Goal: Task Accomplishment & Management: Use online tool/utility

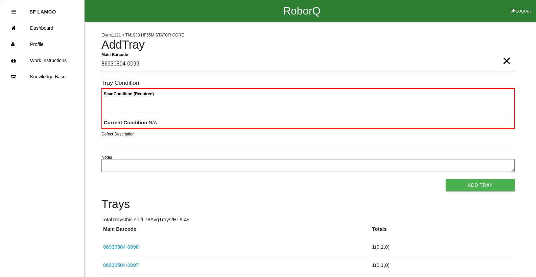
type Barcode "86930504-0099"
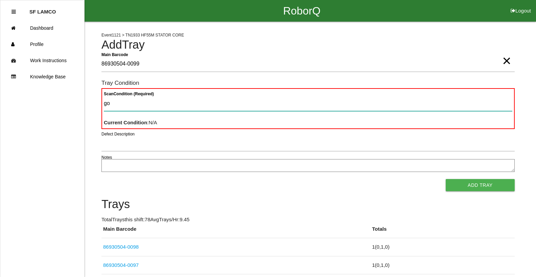
type Condition "goo"
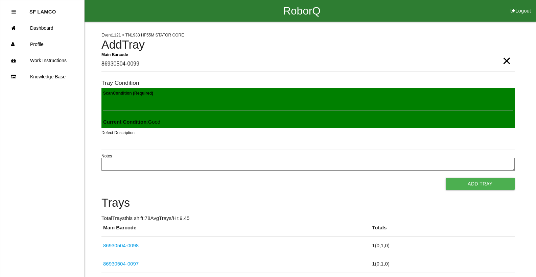
click at [446, 178] on button "Add Tray" at bounding box center [480, 184] width 69 height 12
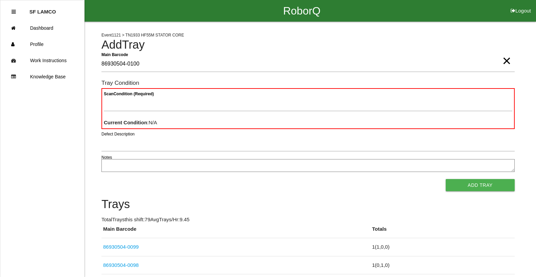
type Barcode "86930504-0100"
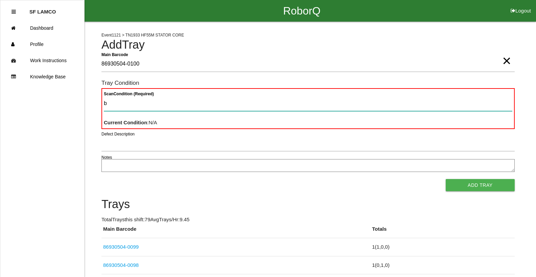
type Condition "ba"
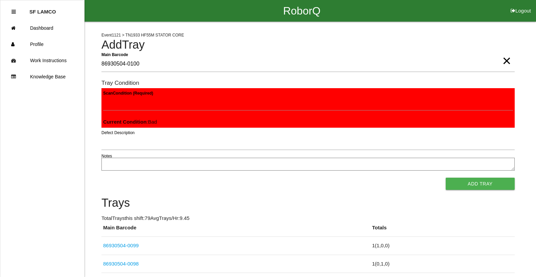
click at [446, 178] on button "Add Tray" at bounding box center [480, 184] width 69 height 12
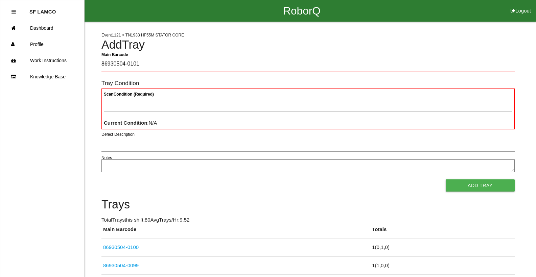
type Barcode "86930504-0101"
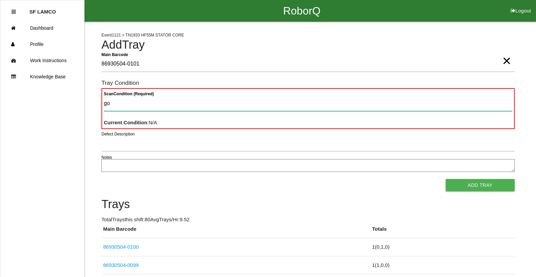
type Condition "goo"
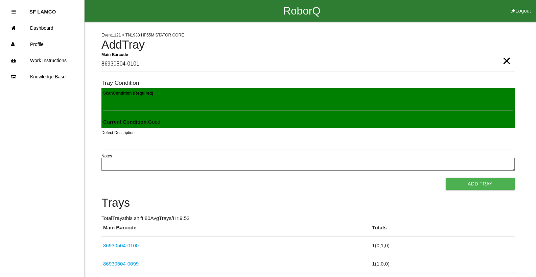
click at [446, 178] on button "Add Tray" at bounding box center [480, 184] width 69 height 12
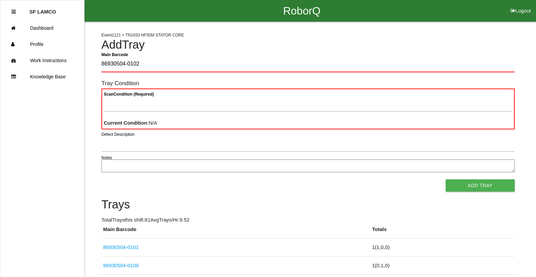
type Barcode "86930504-0102"
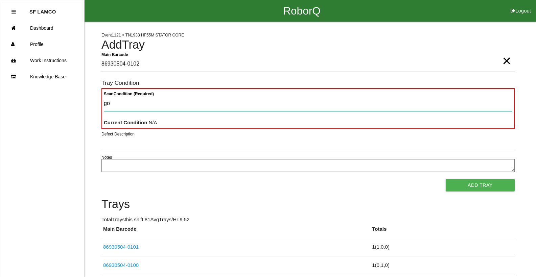
type Condition "goo"
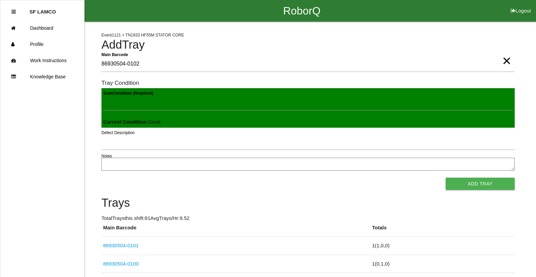
click at [446, 178] on button "Add Tray" at bounding box center [480, 184] width 69 height 12
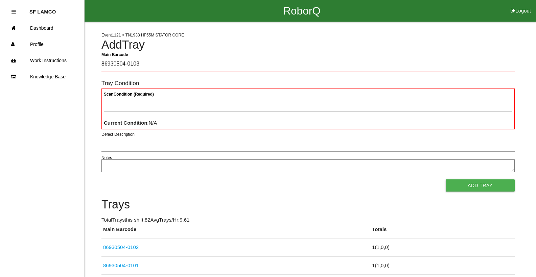
type Barcode "86930504-0103"
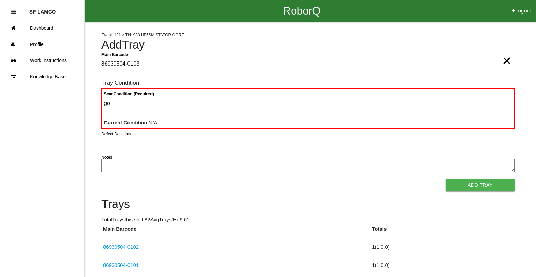
type Condition "goo"
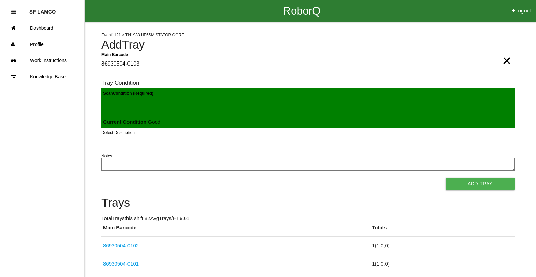
click at [446, 178] on button "Add Tray" at bounding box center [480, 184] width 69 height 12
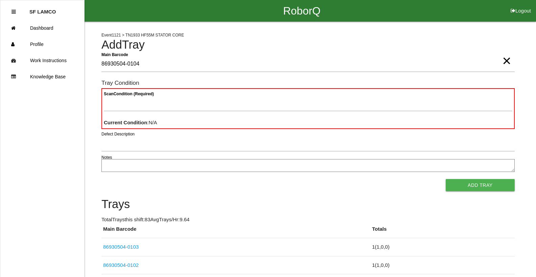
type Barcode "86930504-0104"
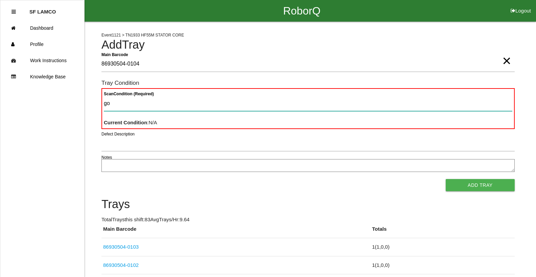
type Condition "goo"
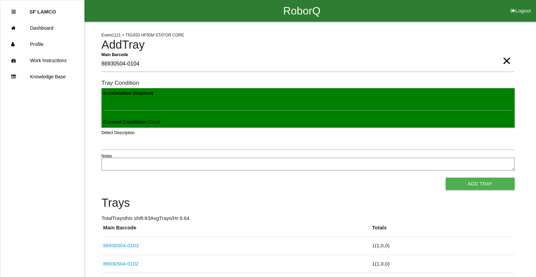
click at [446, 178] on button "Add Tray" at bounding box center [480, 184] width 69 height 12
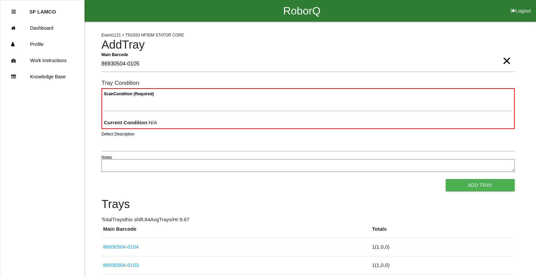
type Barcode "86930504-0105"
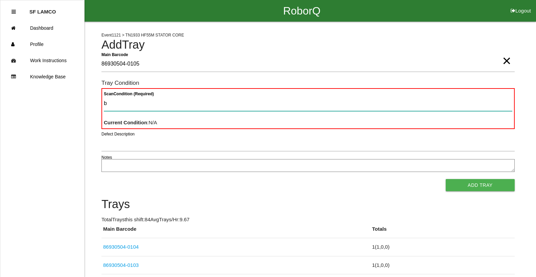
type Condition "ba"
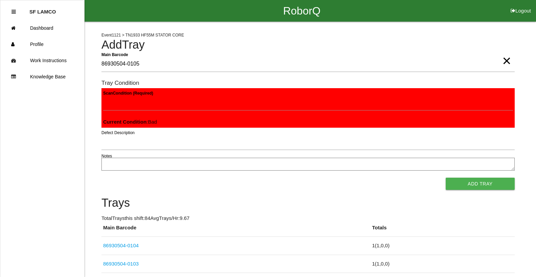
click at [446, 178] on button "Add Tray" at bounding box center [480, 184] width 69 height 12
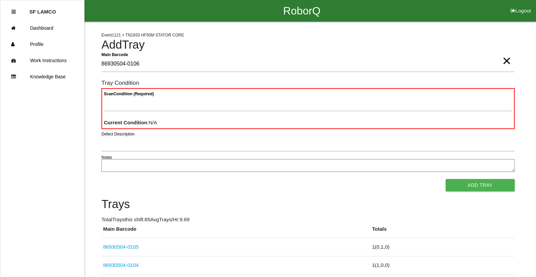
type Barcode "86930504-0106"
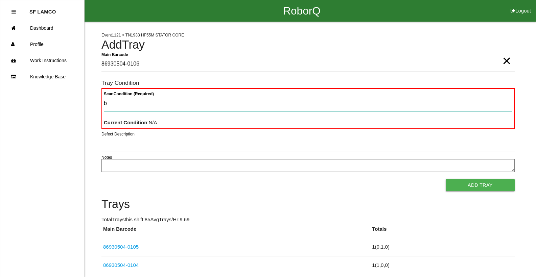
type Condition "ba"
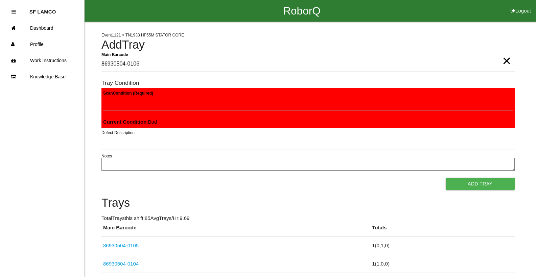
click at [446, 178] on button "Add Tray" at bounding box center [480, 184] width 69 height 12
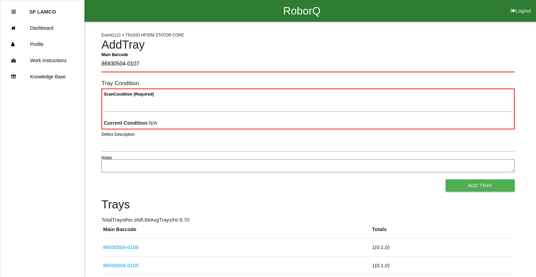
type Barcode "86930504-0107"
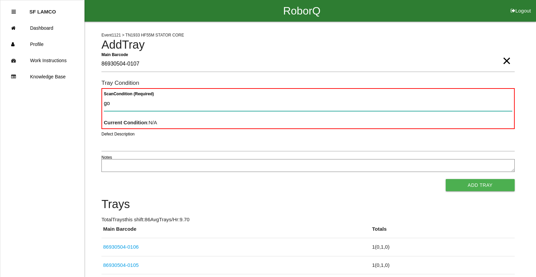
type Condition "goo"
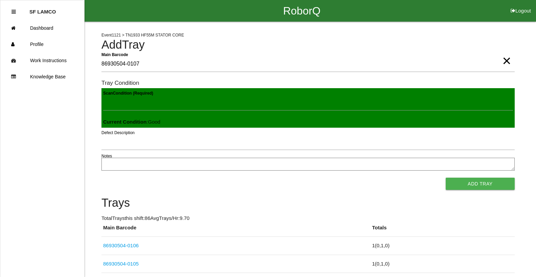
click at [446, 178] on button "Add Tray" at bounding box center [480, 184] width 69 height 12
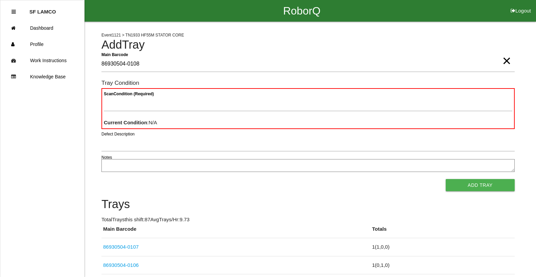
type Barcode "86930504-0108"
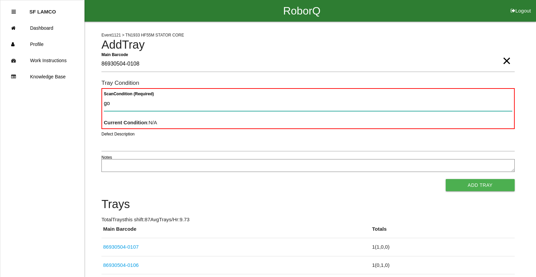
type Condition "goo"
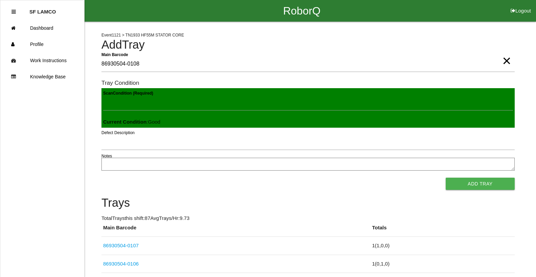
click at [446, 178] on button "Add Tray" at bounding box center [480, 184] width 69 height 12
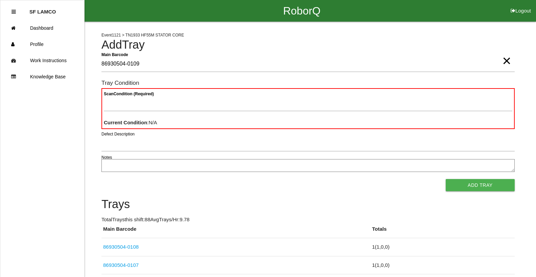
type Barcode "86930504-0109"
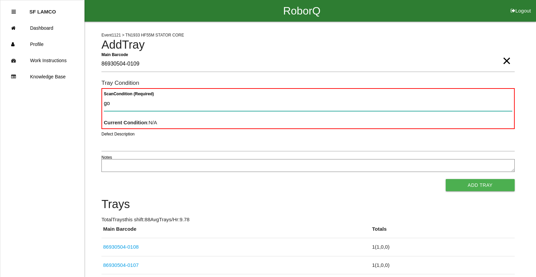
type Condition "goo"
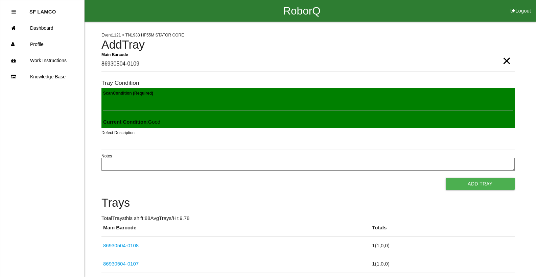
click at [446, 178] on button "Add Tray" at bounding box center [480, 184] width 69 height 12
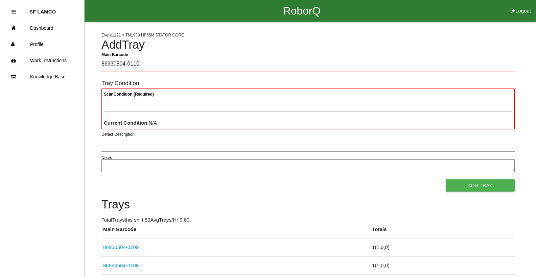
type Barcode "86930504-0110"
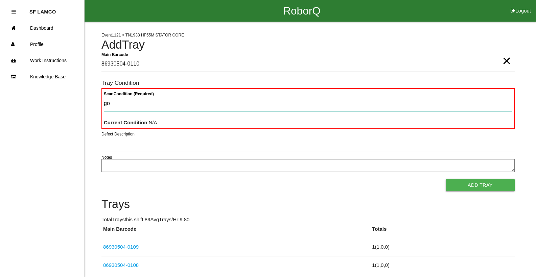
type Condition "goo"
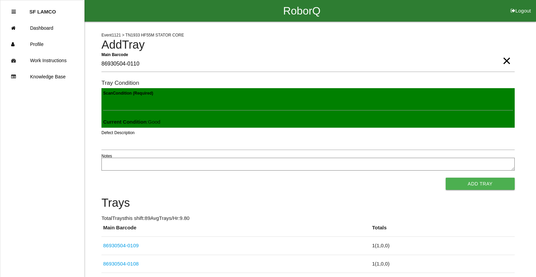
click at [446, 178] on button "Add Tray" at bounding box center [480, 184] width 69 height 12
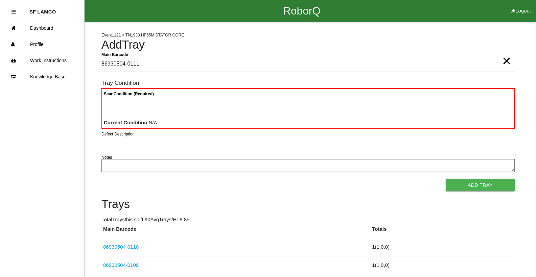
type Barcode "86930504-0111"
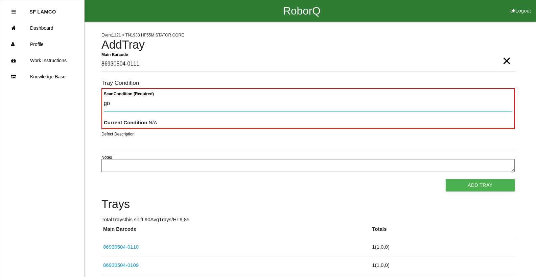
type Condition "goo"
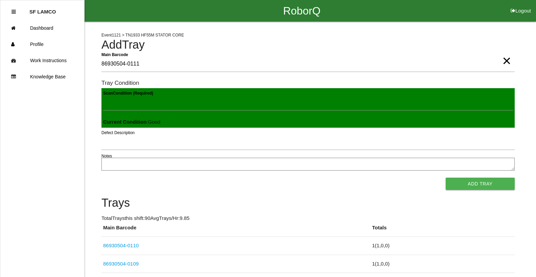
click at [446, 178] on button "Add Tray" at bounding box center [480, 184] width 69 height 12
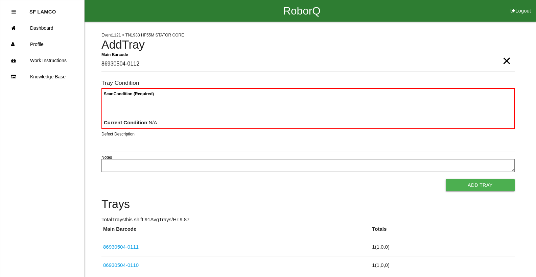
type Barcode "86930504-0112"
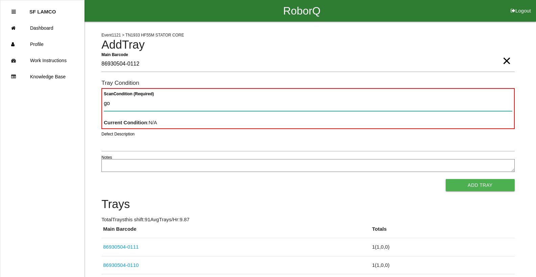
type Condition "goo"
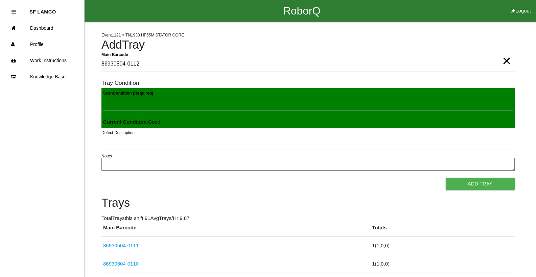
click at [446, 178] on button "Add Tray" at bounding box center [480, 184] width 69 height 12
